Goal: Check status: Check status

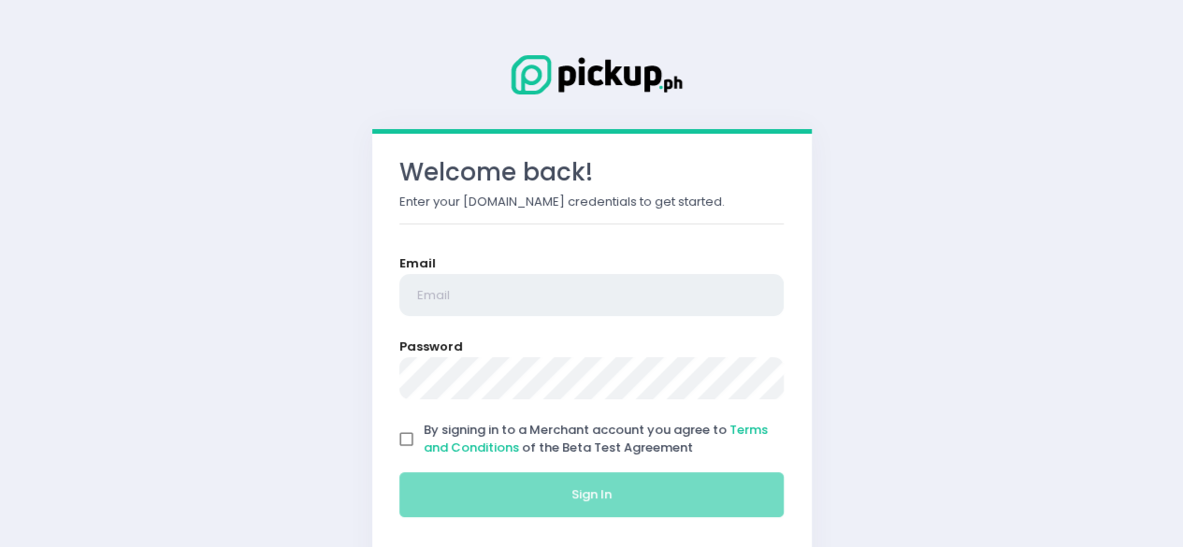
type input "[EMAIL_ADDRESS][DOMAIN_NAME]"
click at [405, 433] on input "By signing in to a Merchant account you agree to Terms and Conditions of the Be…" at bounding box center [407, 440] width 36 height 36
checkbox input "true"
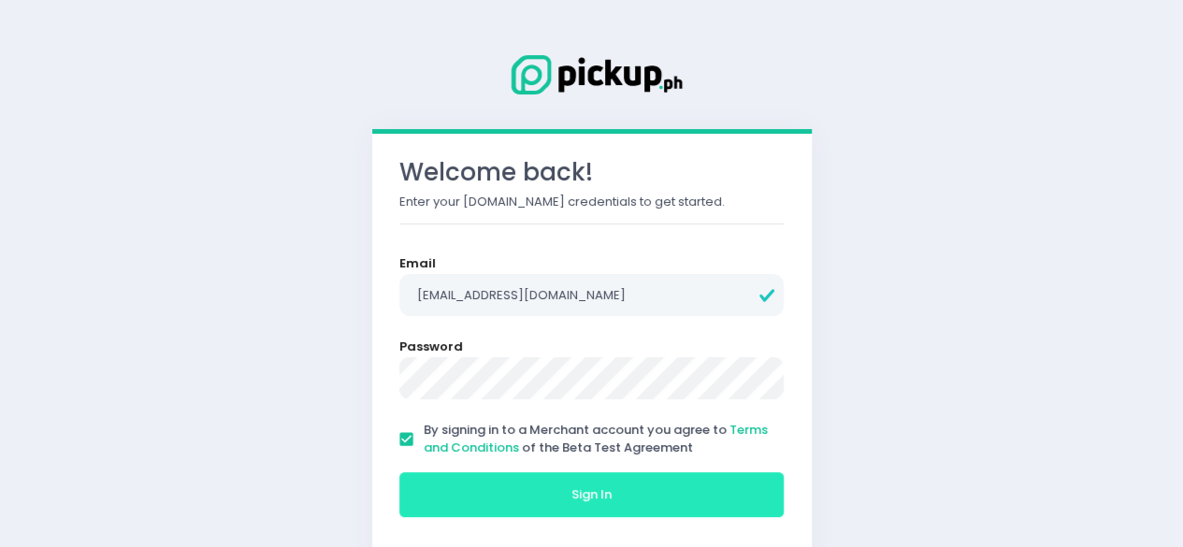
click at [503, 492] on button "Sign In" at bounding box center [591, 494] width 385 height 45
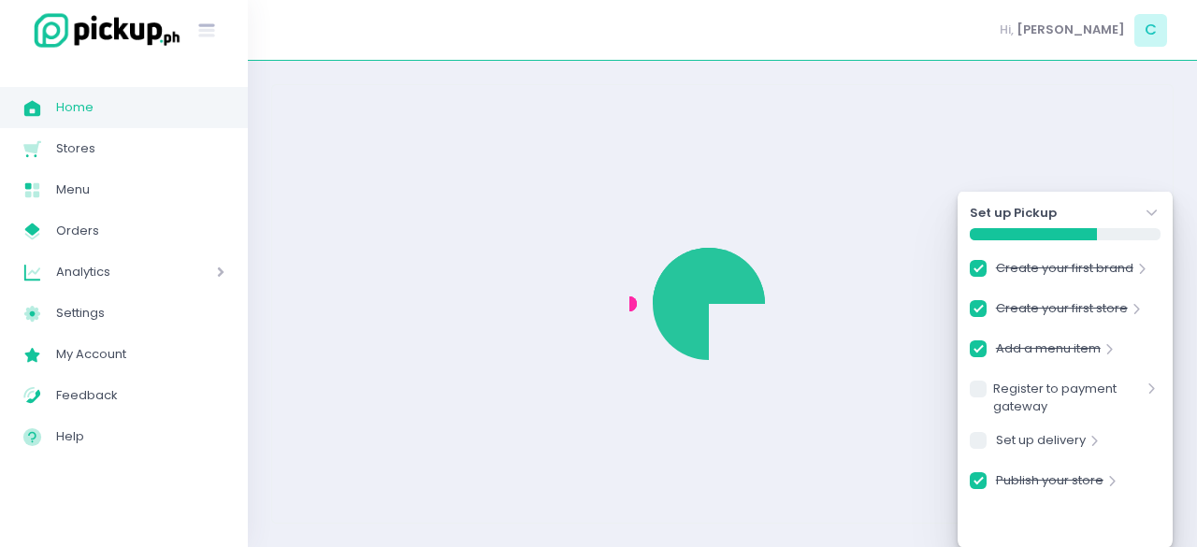
checkbox input "true"
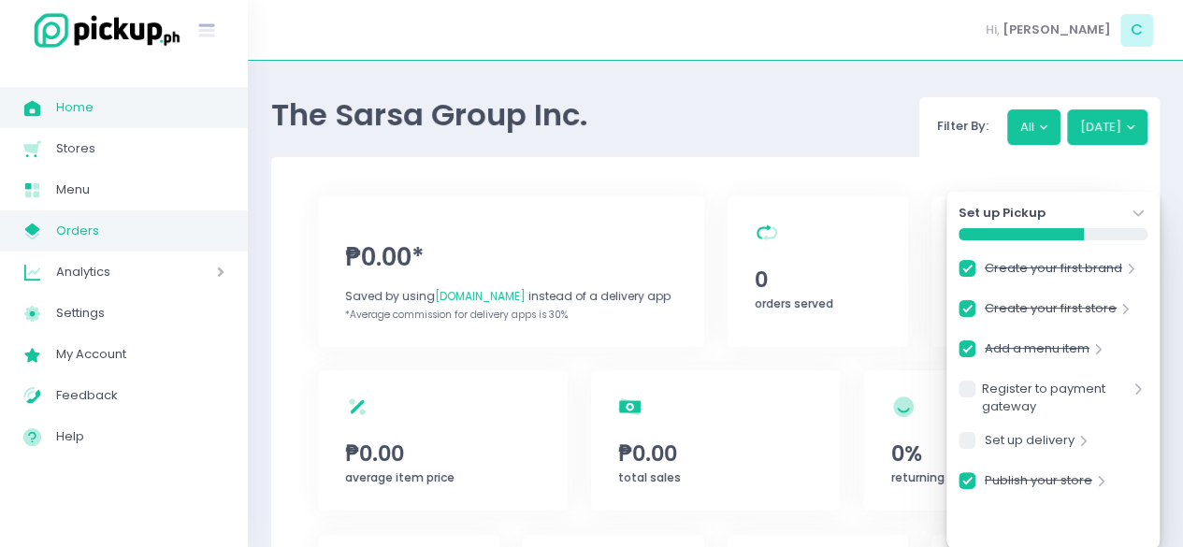
click at [78, 235] on span "Orders" at bounding box center [140, 231] width 168 height 24
checkbox input "true"
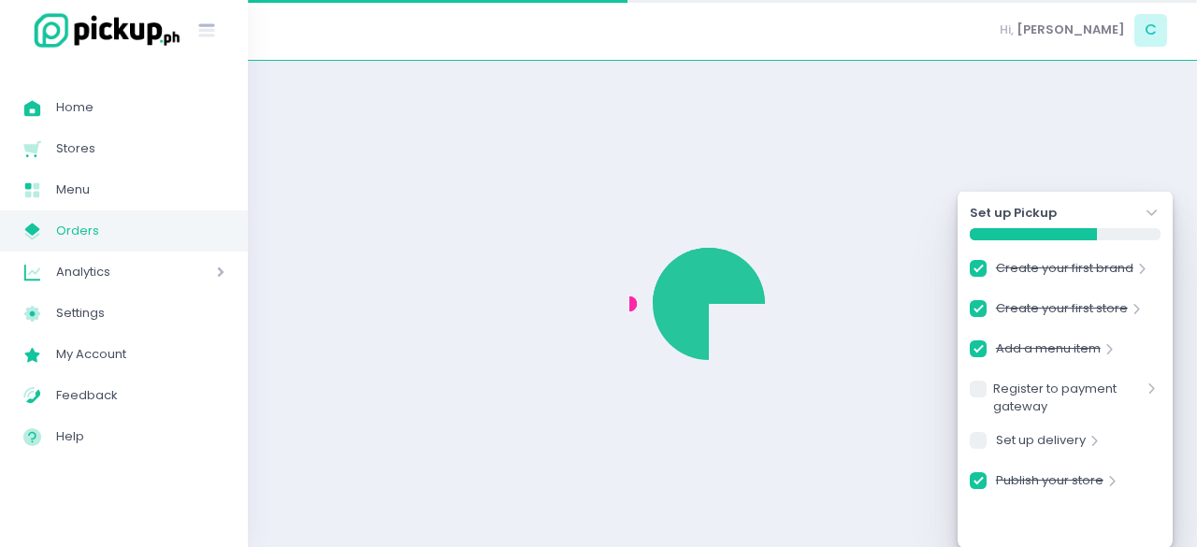
checkbox input "true"
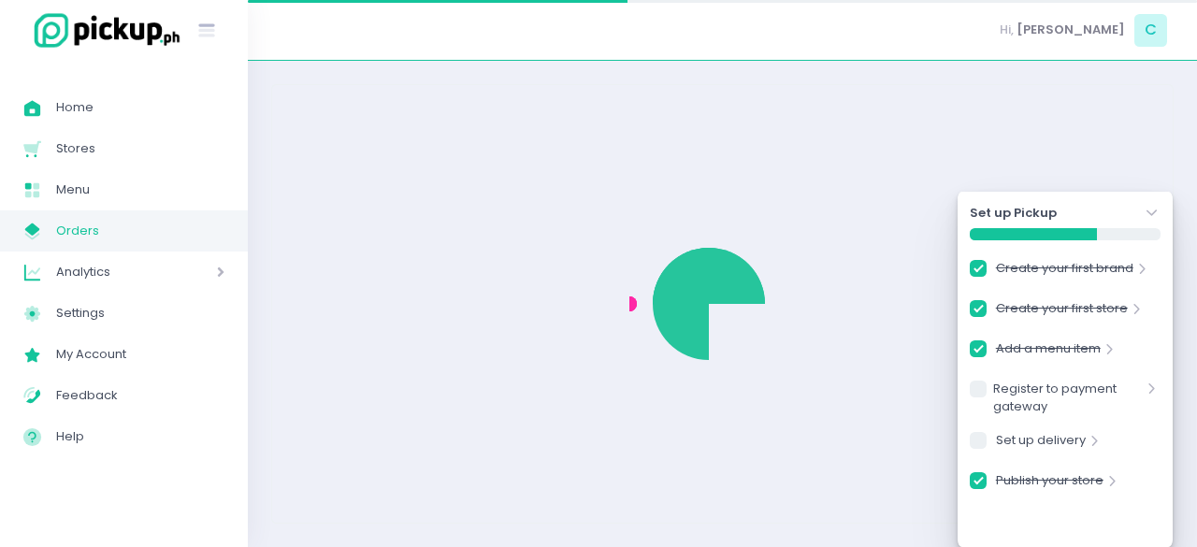
checkbox input "true"
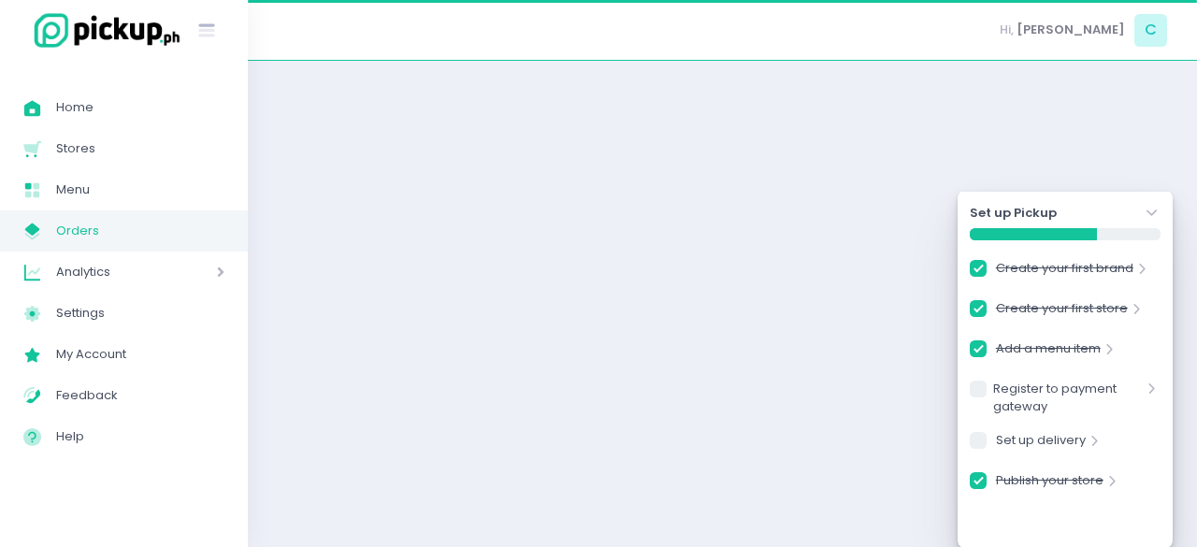
checkbox input "true"
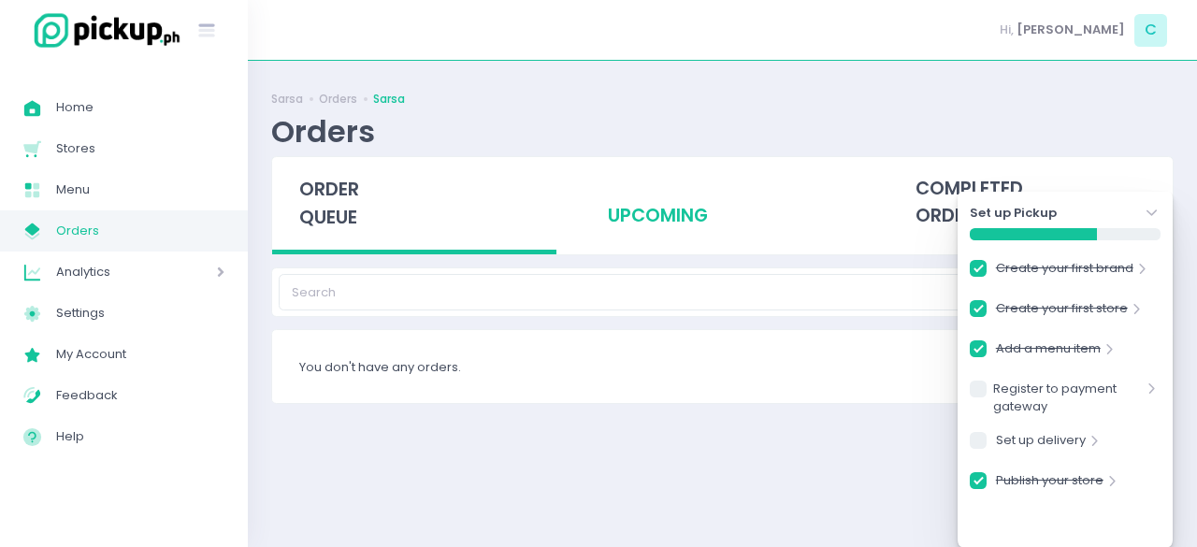
click at [645, 216] on div "upcoming" at bounding box center [722, 203] width 284 height 92
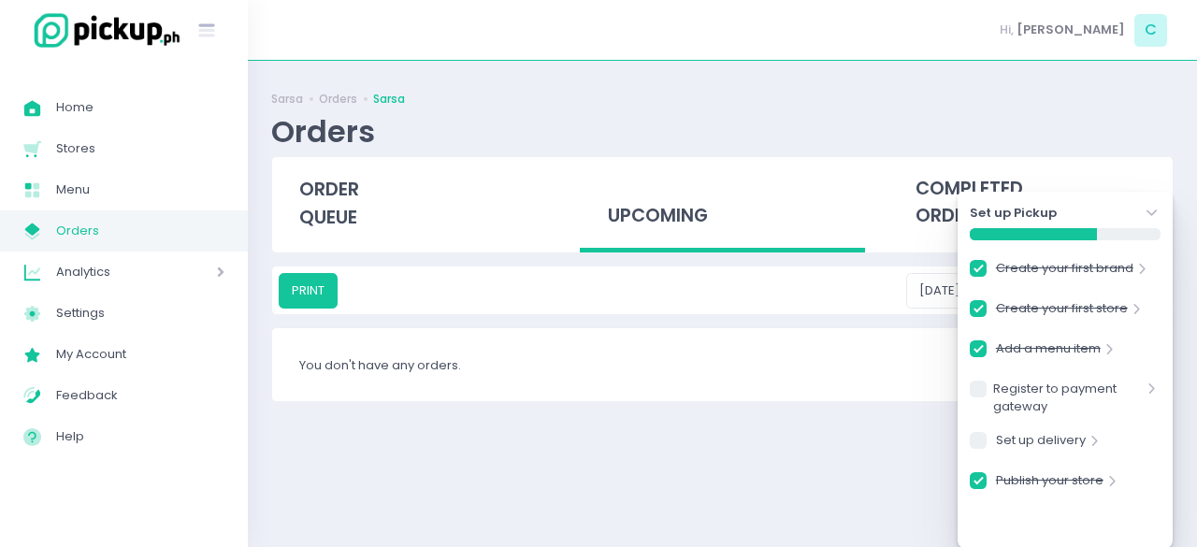
click at [1157, 209] on icon "Stockholm-icons / Navigation / Angle-down Created with Sketch." at bounding box center [1152, 213] width 19 height 19
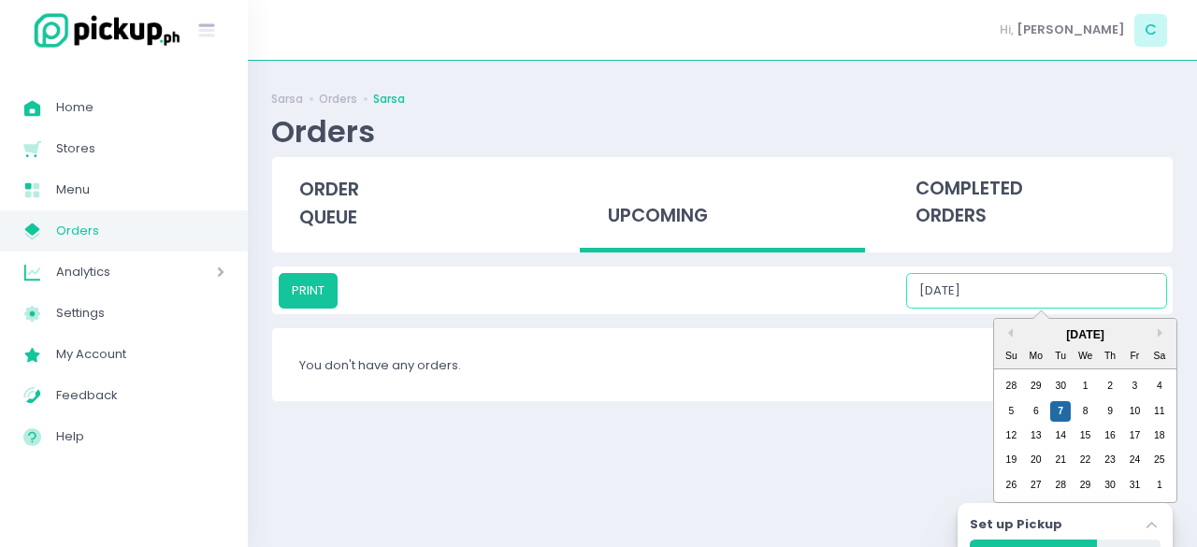
click at [1019, 289] on input "[DATE]" at bounding box center [1036, 291] width 261 height 36
click at [1067, 405] on div "7" at bounding box center [1061, 411] width 21 height 21
click at [1028, 298] on input "[DATE]" at bounding box center [1036, 291] width 261 height 36
click at [1095, 411] on div "8" at bounding box center [1086, 411] width 21 height 21
type input "[DATE]"
